Goal: Check status: Check status

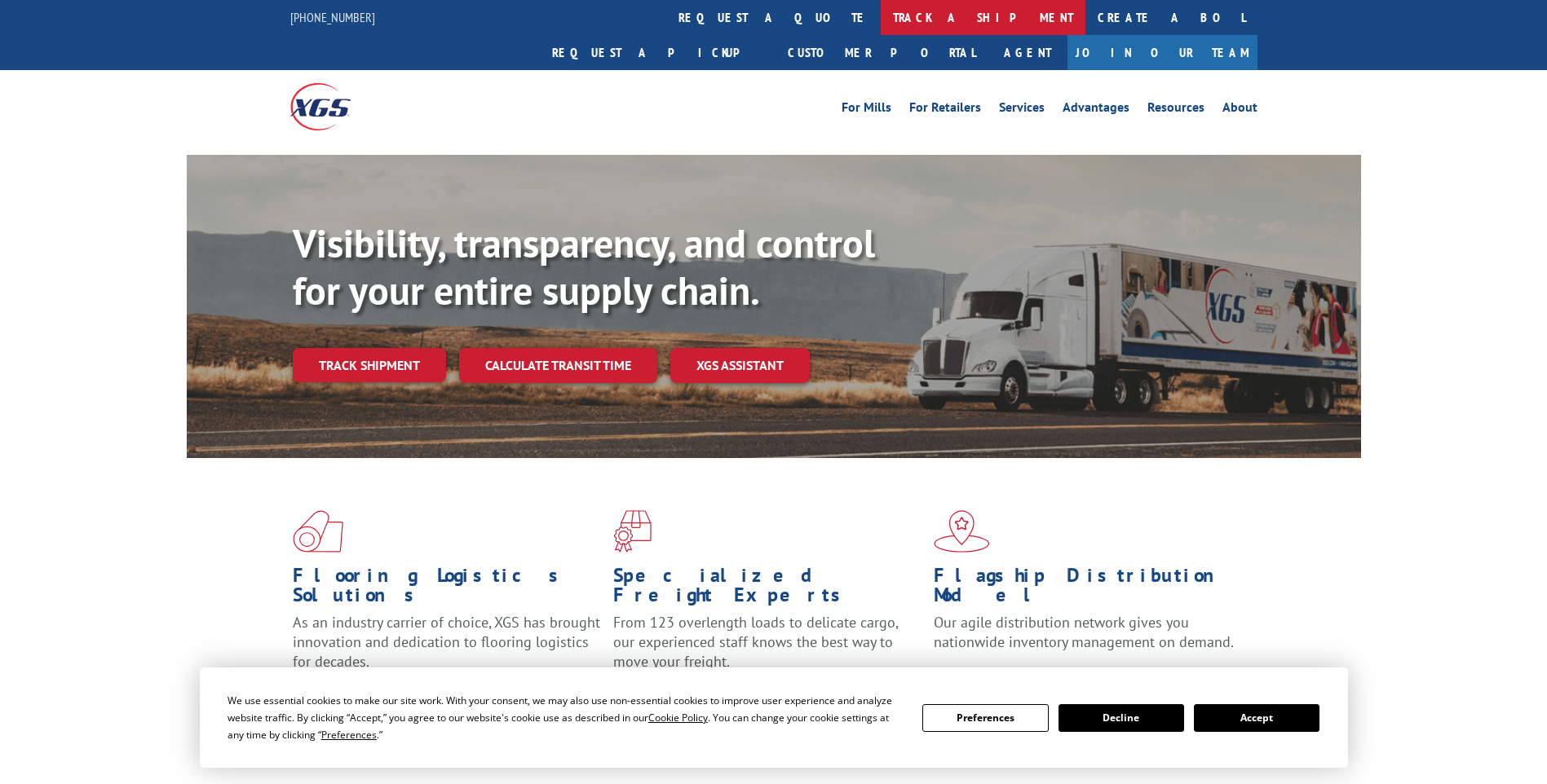
click at [880, 17] on link "track a shipment" at bounding box center [982, 17] width 204 height 35
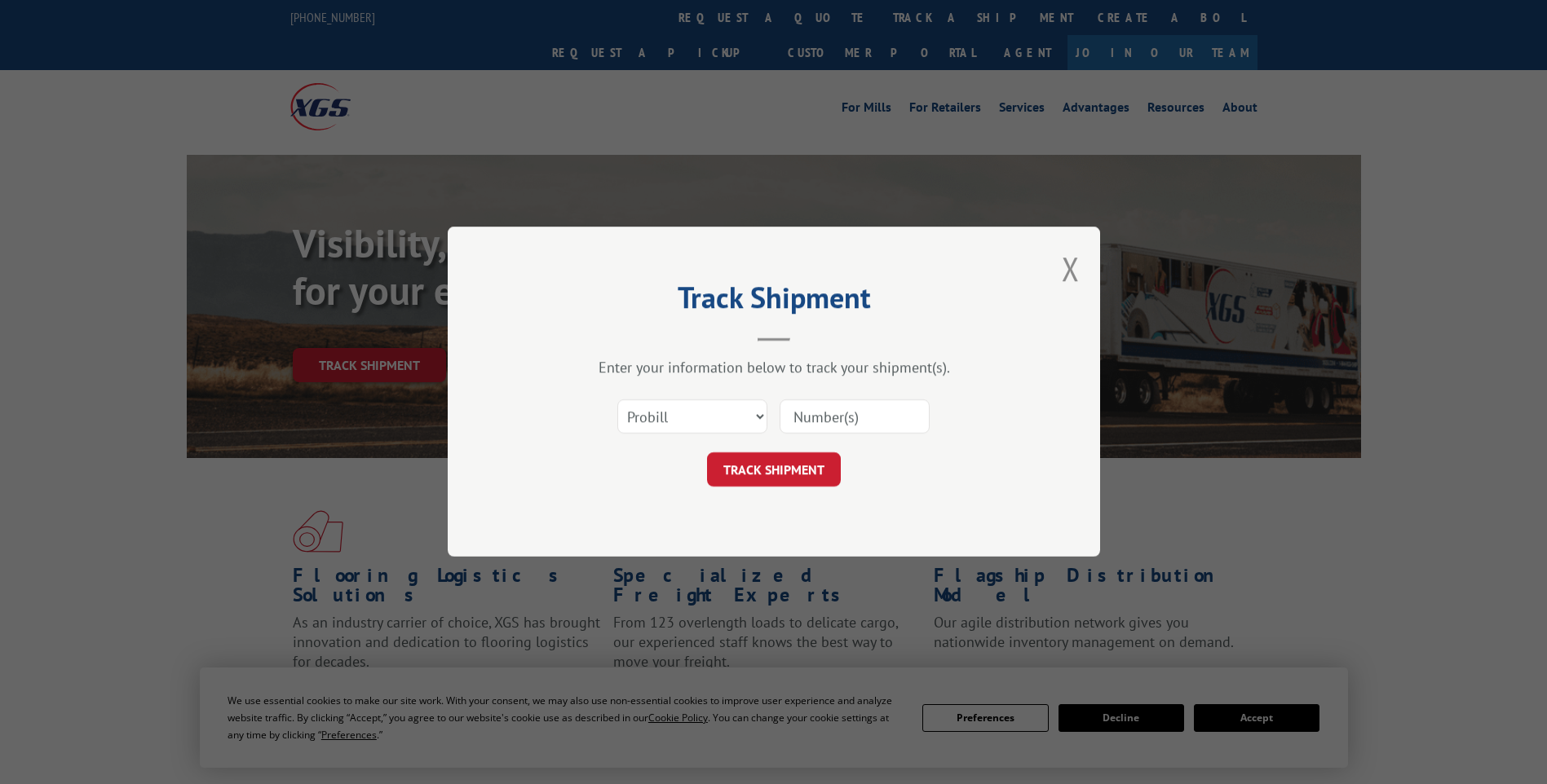
click at [806, 416] on input at bounding box center [854, 417] width 151 height 34
paste input ":2554351"
type input "2554351"
click button "TRACK SHIPMENT" at bounding box center [774, 470] width 134 height 34
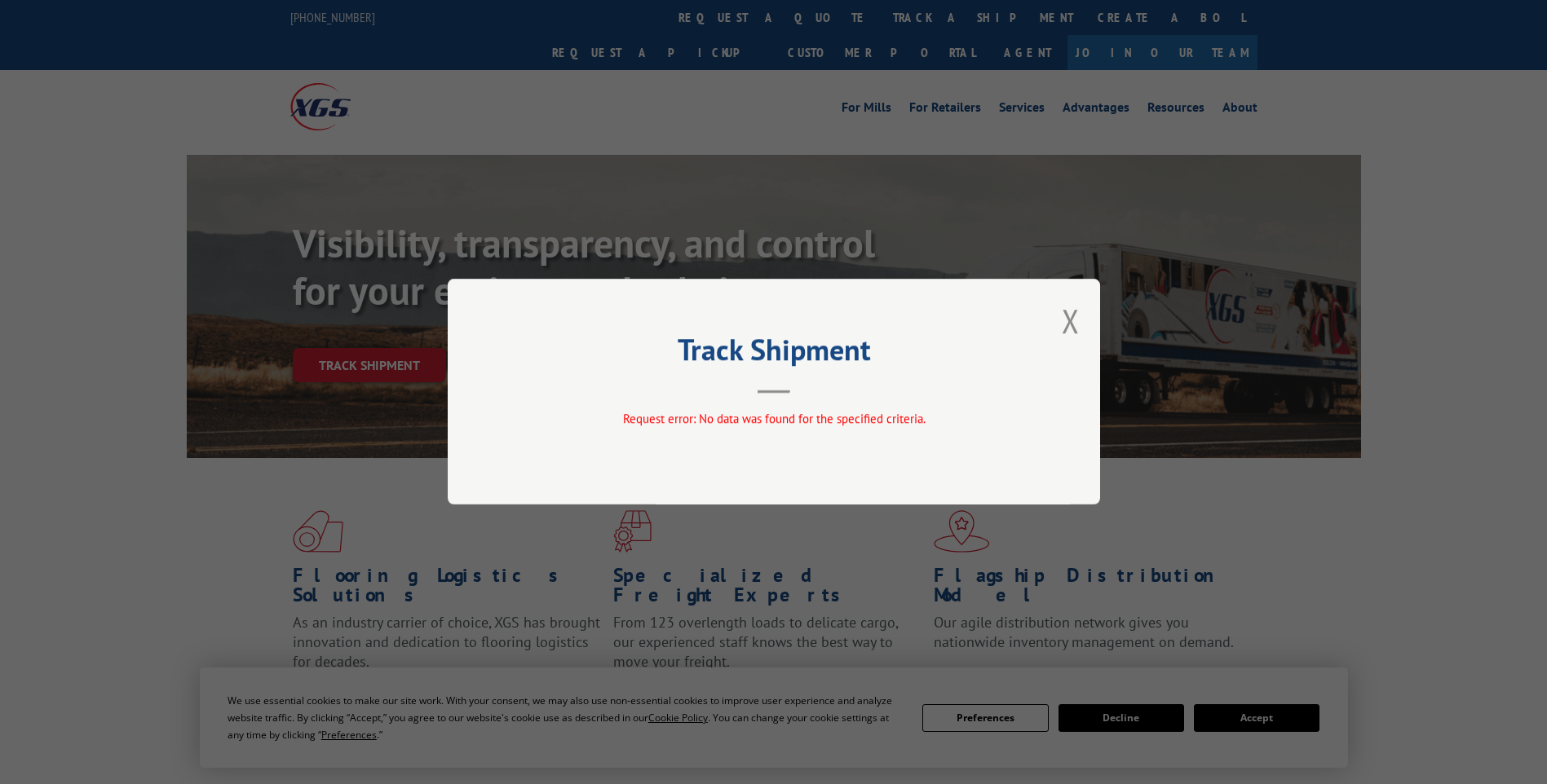
click at [1065, 320] on button "Close modal" at bounding box center [1071, 320] width 18 height 43
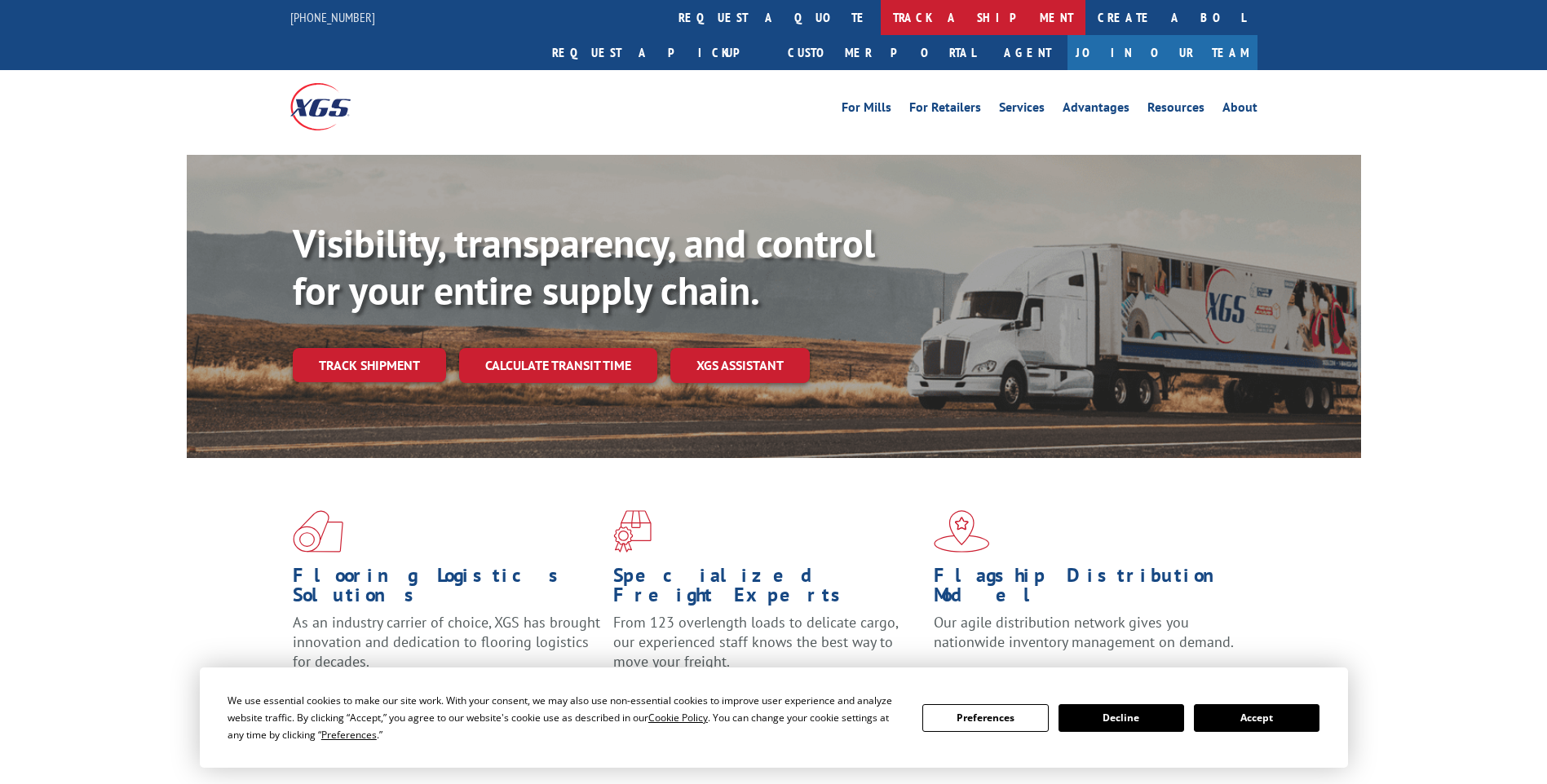
click at [880, 23] on link "track a shipment" at bounding box center [982, 17] width 204 height 35
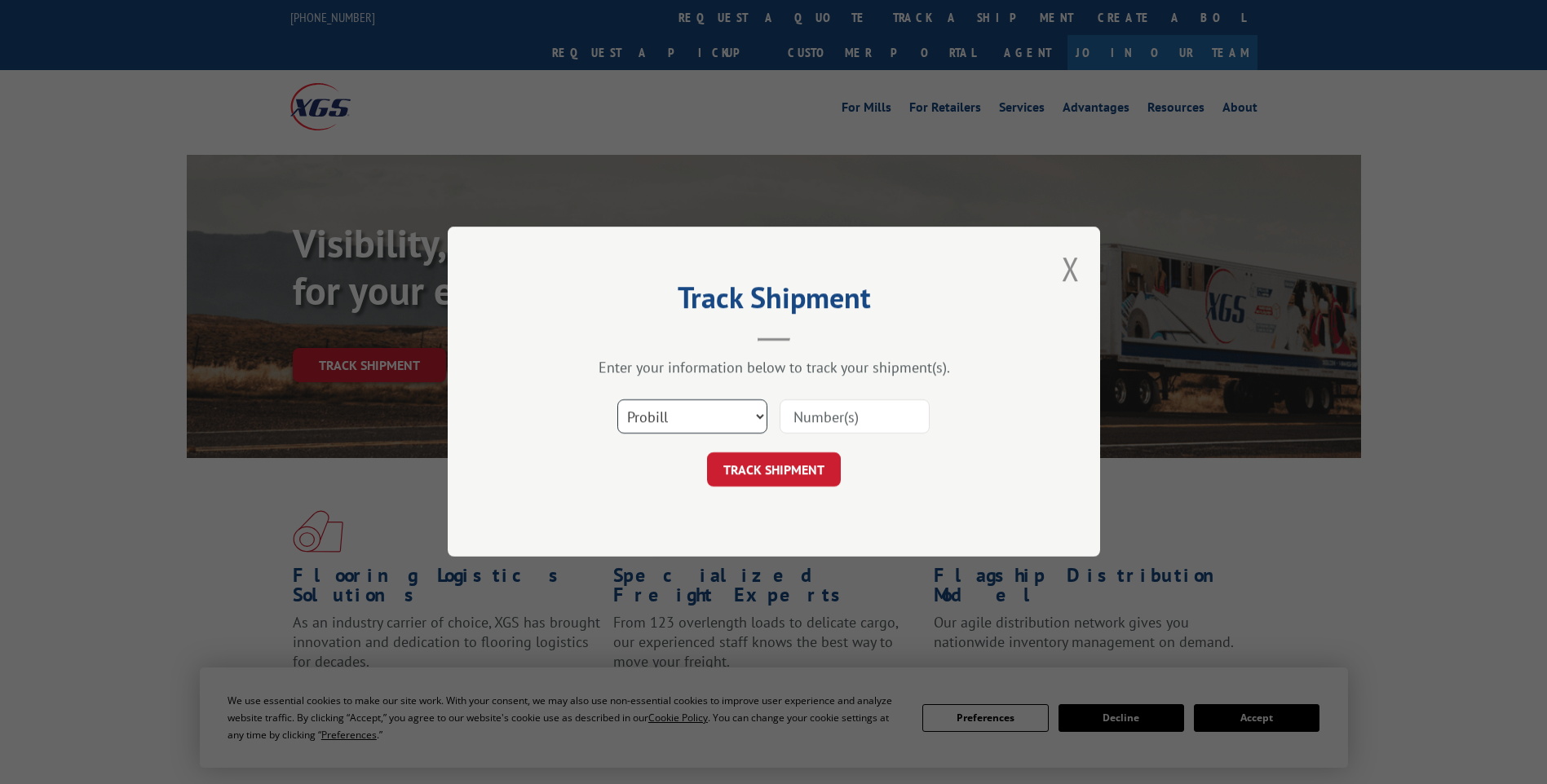
click at [760, 406] on select "Select category... Probill BOL PO" at bounding box center [692, 417] width 151 height 34
select select "bol"
click at [617, 400] on select "Select category... Probill BOL PO" at bounding box center [692, 417] width 151 height 34
click at [788, 408] on input at bounding box center [854, 417] width 151 height 34
type input "2554351"
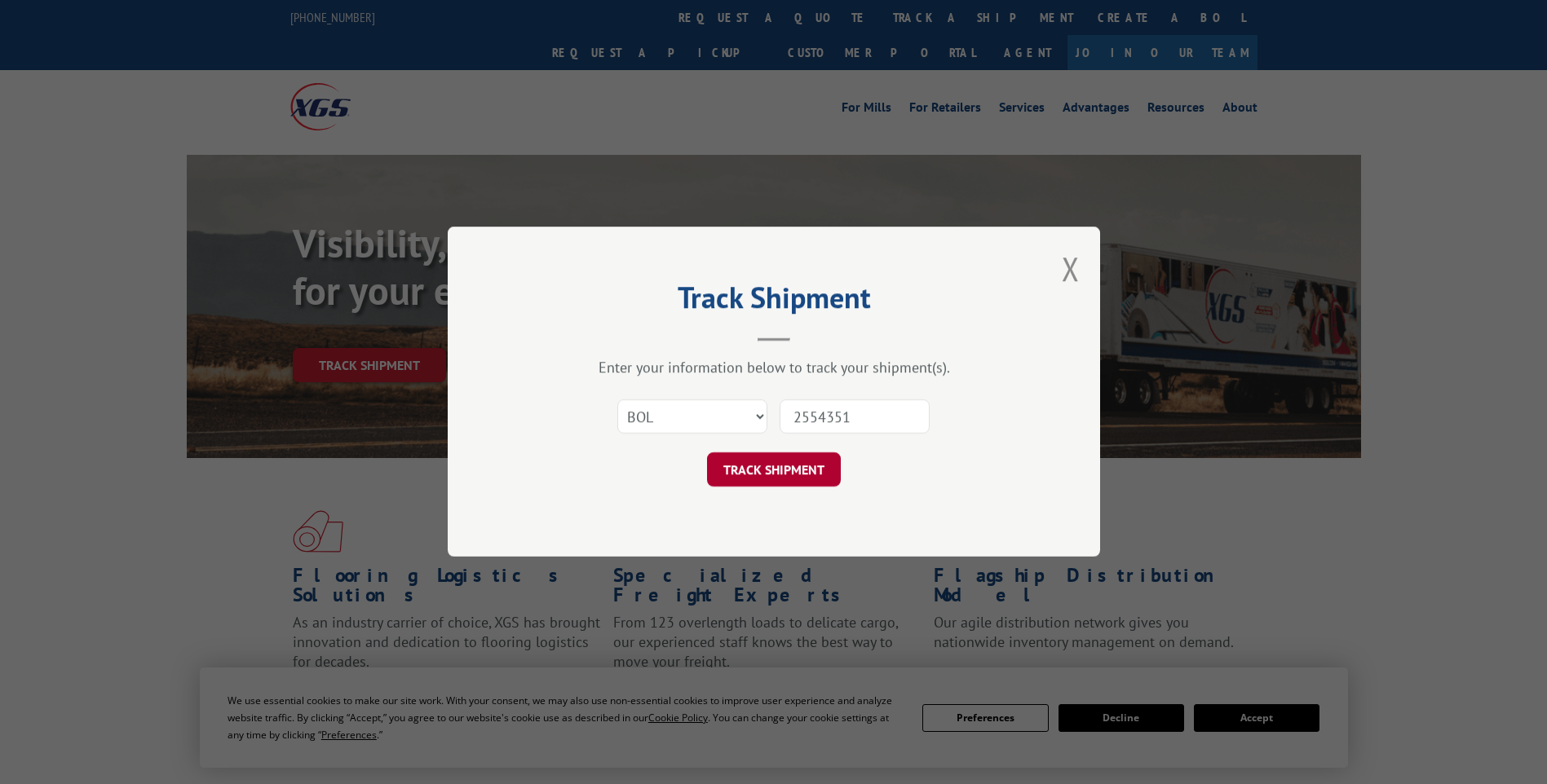
click at [806, 463] on button "TRACK SHIPMENT" at bounding box center [774, 470] width 134 height 34
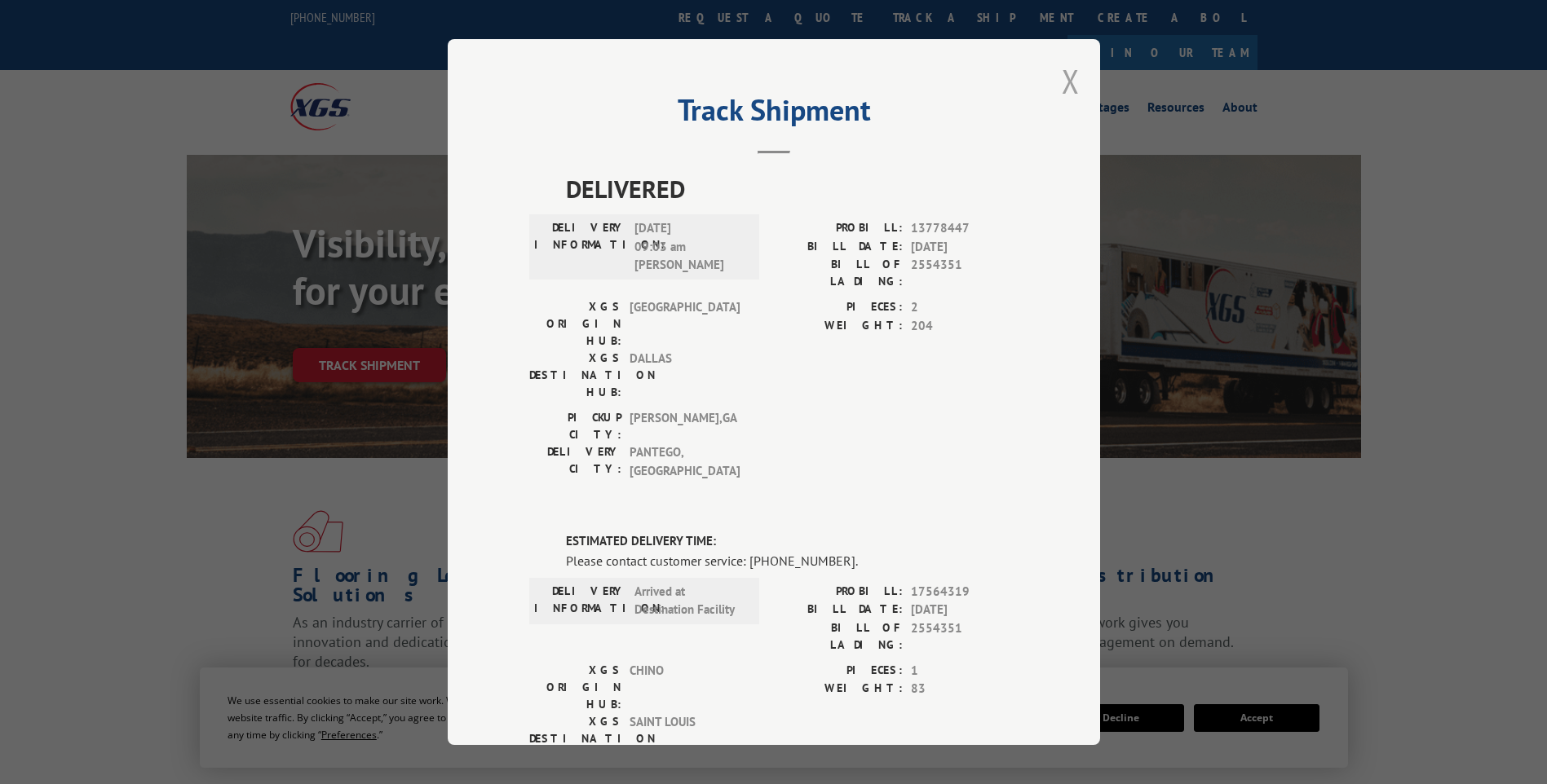
click at [1069, 74] on button "Close modal" at bounding box center [1071, 81] width 18 height 43
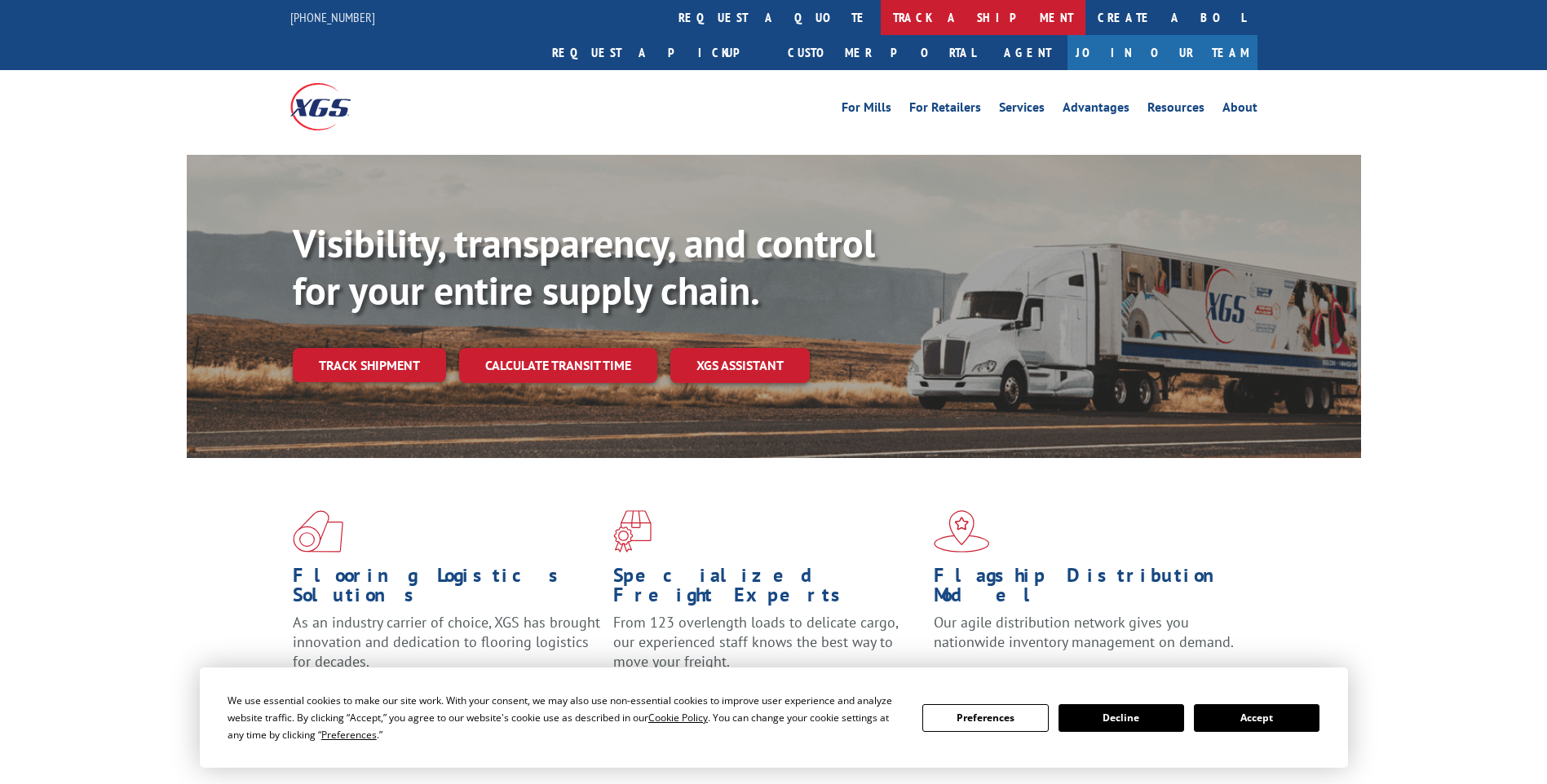
click at [880, 19] on link "track a shipment" at bounding box center [982, 17] width 204 height 35
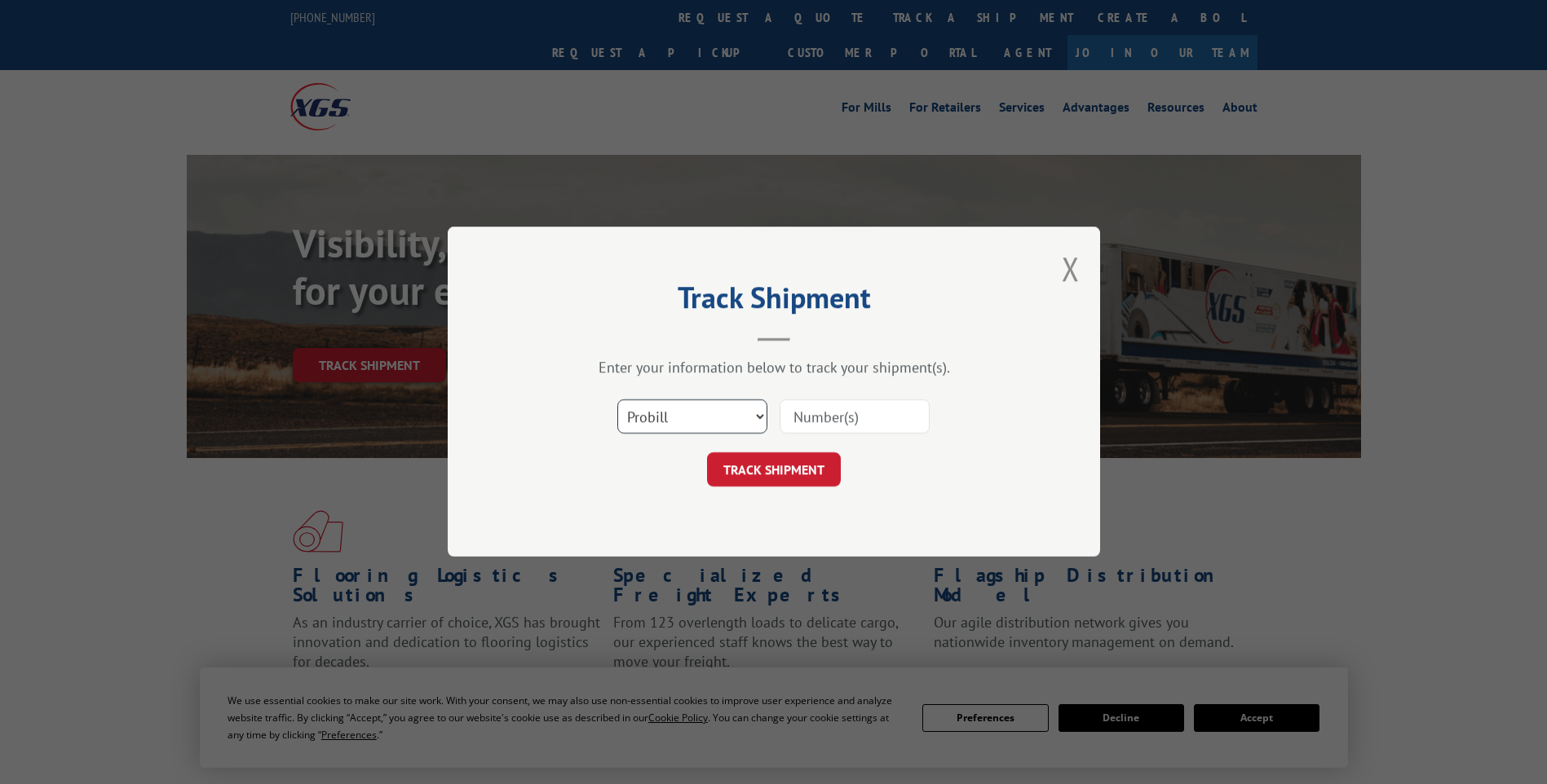
click at [742, 427] on select "Select category... Probill BOL PO" at bounding box center [692, 417] width 151 height 34
select select "po"
click at [617, 400] on select "Select category... Probill BOL PO" at bounding box center [692, 417] width 151 height 34
click at [811, 427] on input at bounding box center [854, 417] width 151 height 34
paste input "294648164"
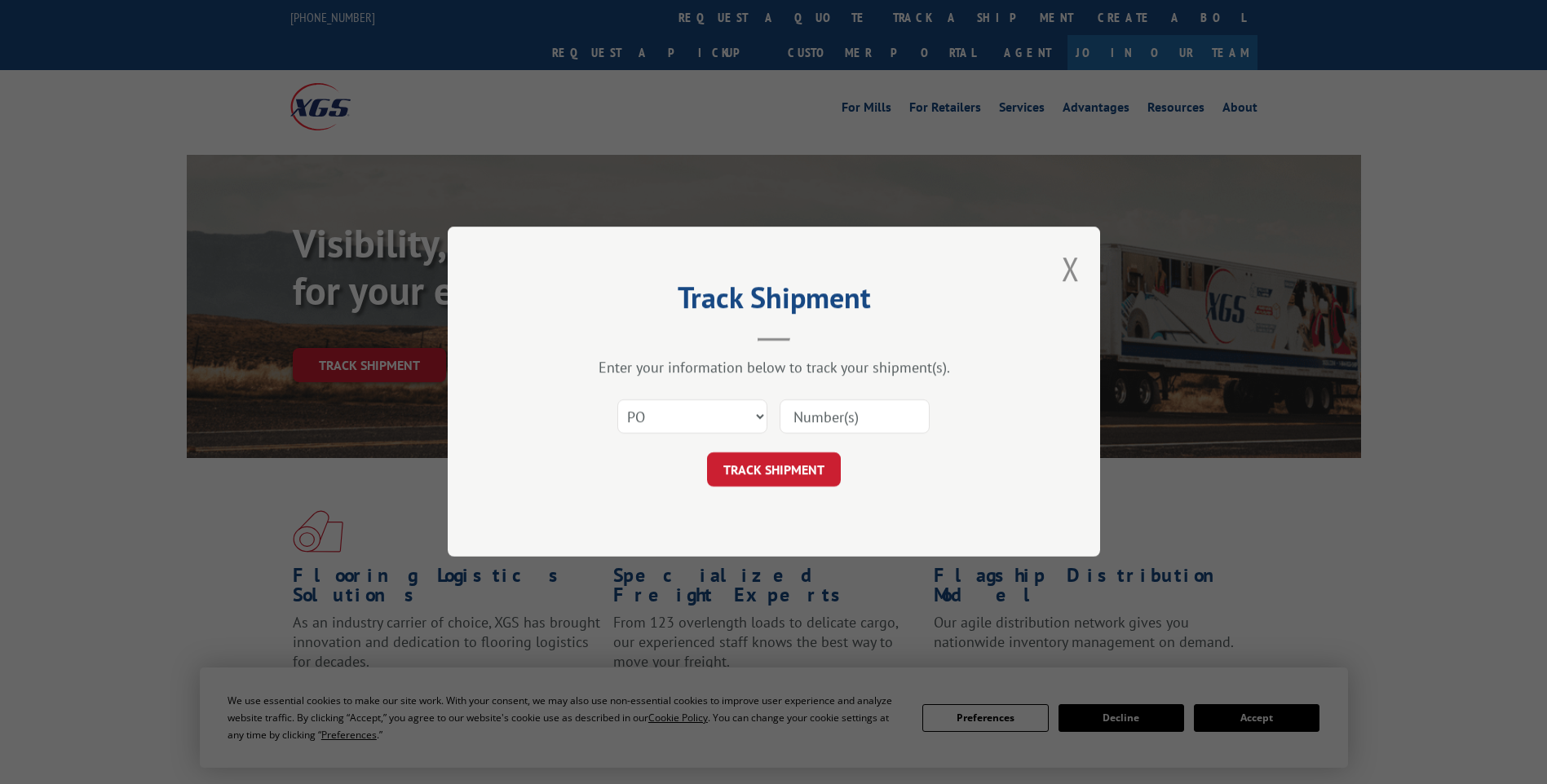
type input "294648164"
click button "TRACK SHIPMENT" at bounding box center [774, 470] width 134 height 34
